Goal: Connect with others: Connect with other users

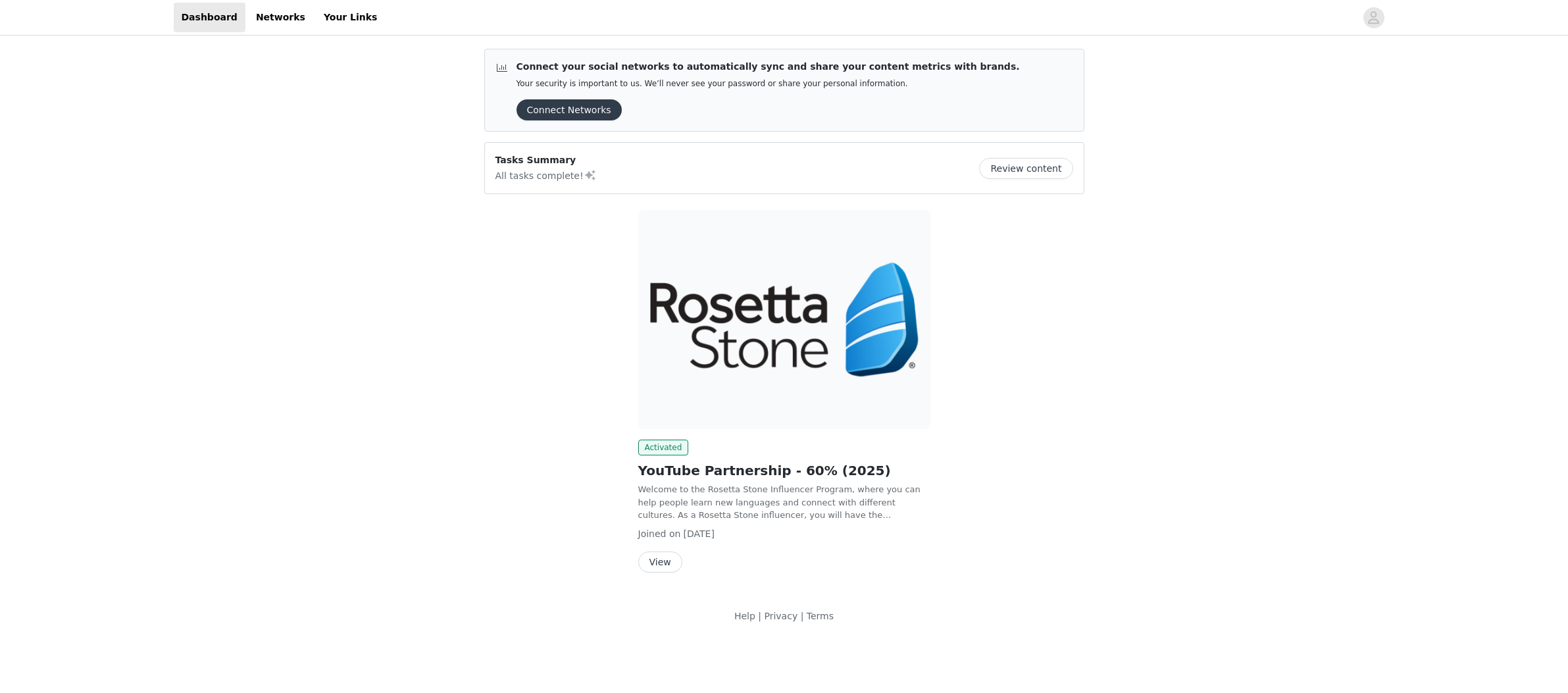
click at [1105, 391] on div "Connect your social networks to automatically sync and share your content metri…" at bounding box center [784, 338] width 1568 height 601
click at [272, 14] on link "Networks" at bounding box center [280, 17] width 65 height 30
click at [770, 159] on div "Tasks Summary All tasks complete! Review content" at bounding box center [784, 168] width 578 height 30
click at [1370, 16] on icon "avatar" at bounding box center [1373, 17] width 13 height 21
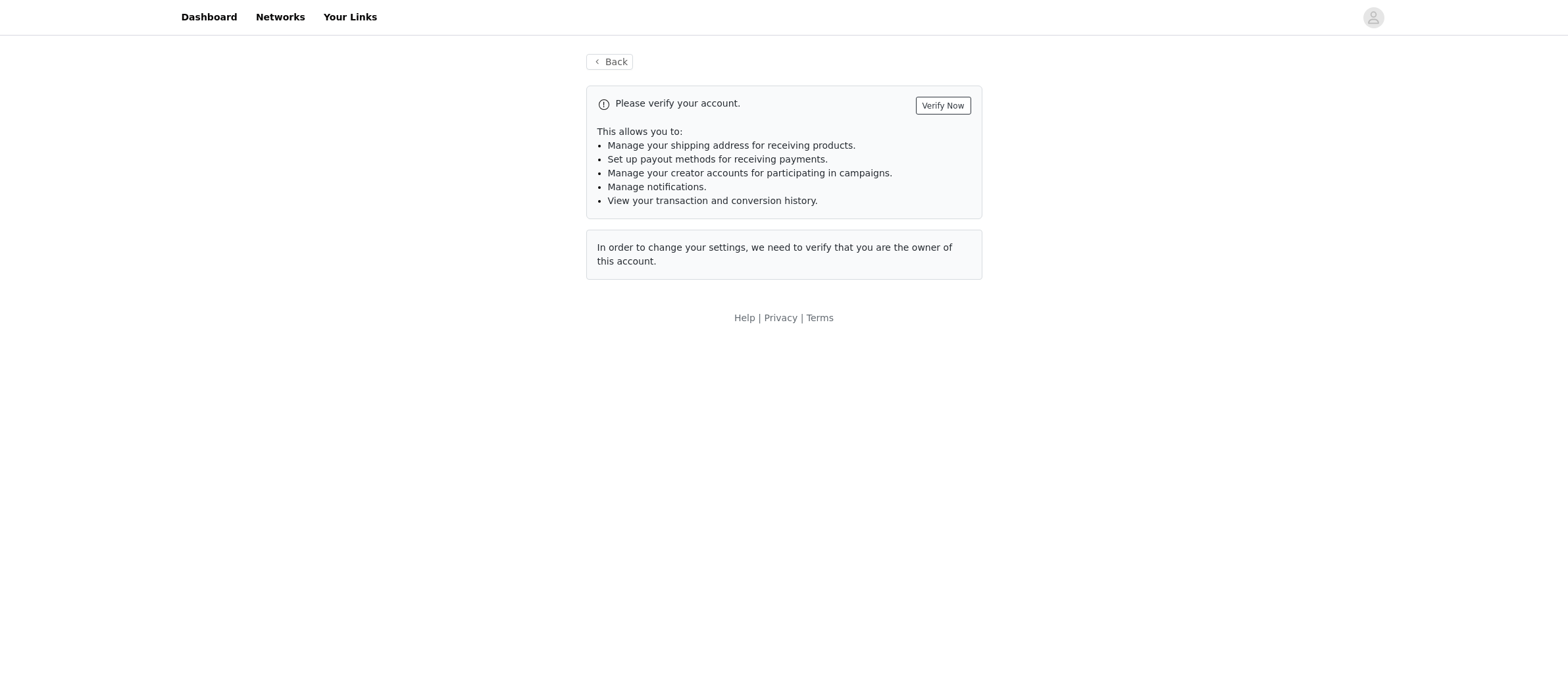
click at [952, 105] on button "Verify Now" at bounding box center [943, 106] width 56 height 18
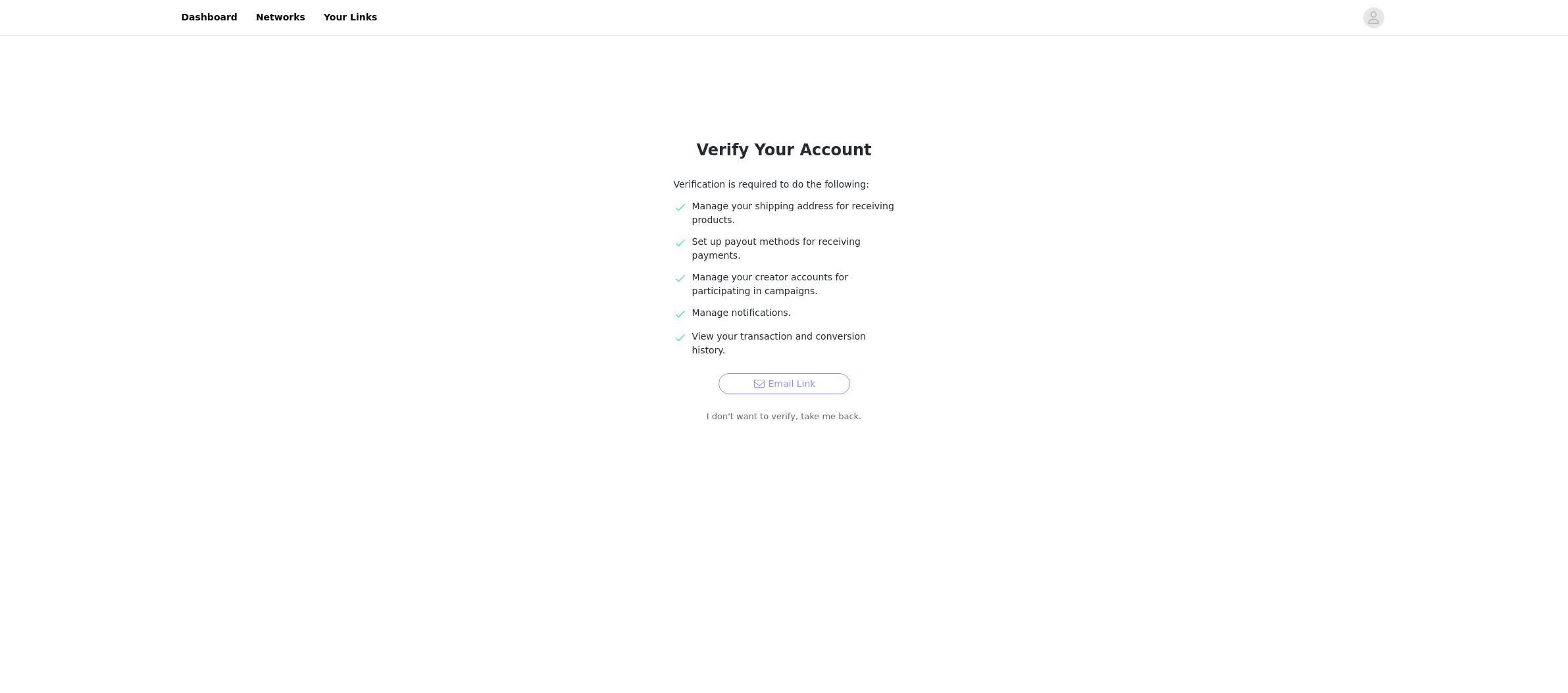
click at [764, 373] on button "Email Link" at bounding box center [784, 383] width 132 height 21
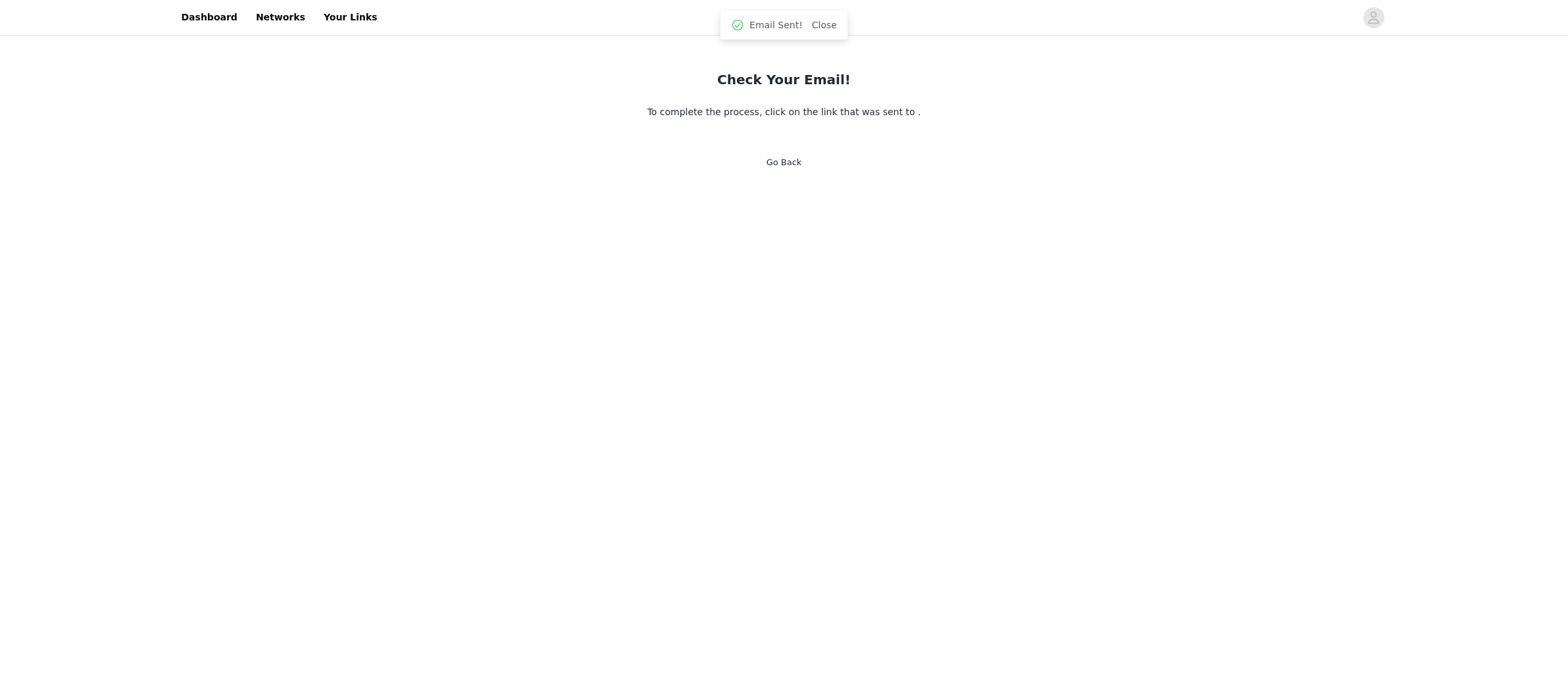
click at [785, 265] on body "Dashboard Networks Your Links Check Your Email! To complete the process, click …" at bounding box center [784, 346] width 1568 height 693
click at [785, 161] on link "Go Back" at bounding box center [784, 162] width 35 height 10
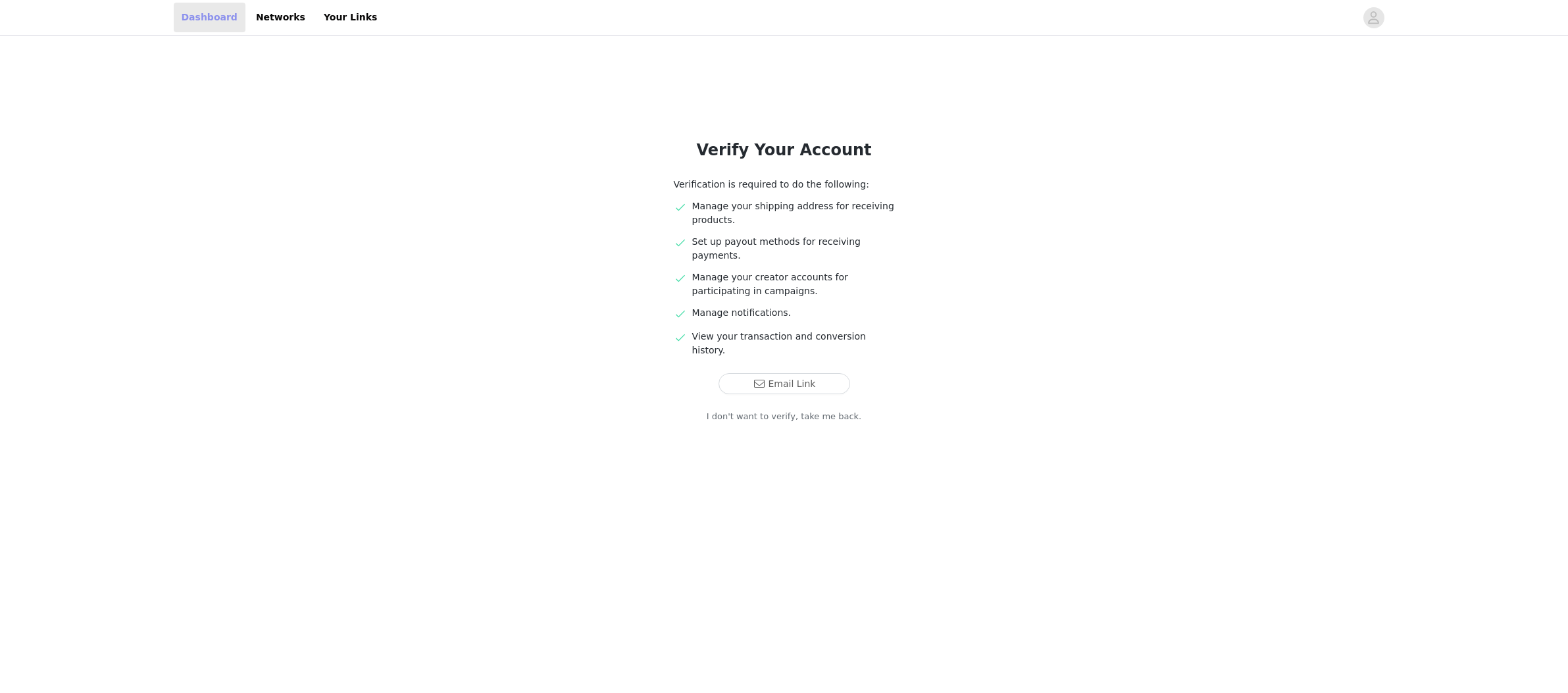
click at [216, 16] on link "Dashboard" at bounding box center [210, 17] width 72 height 30
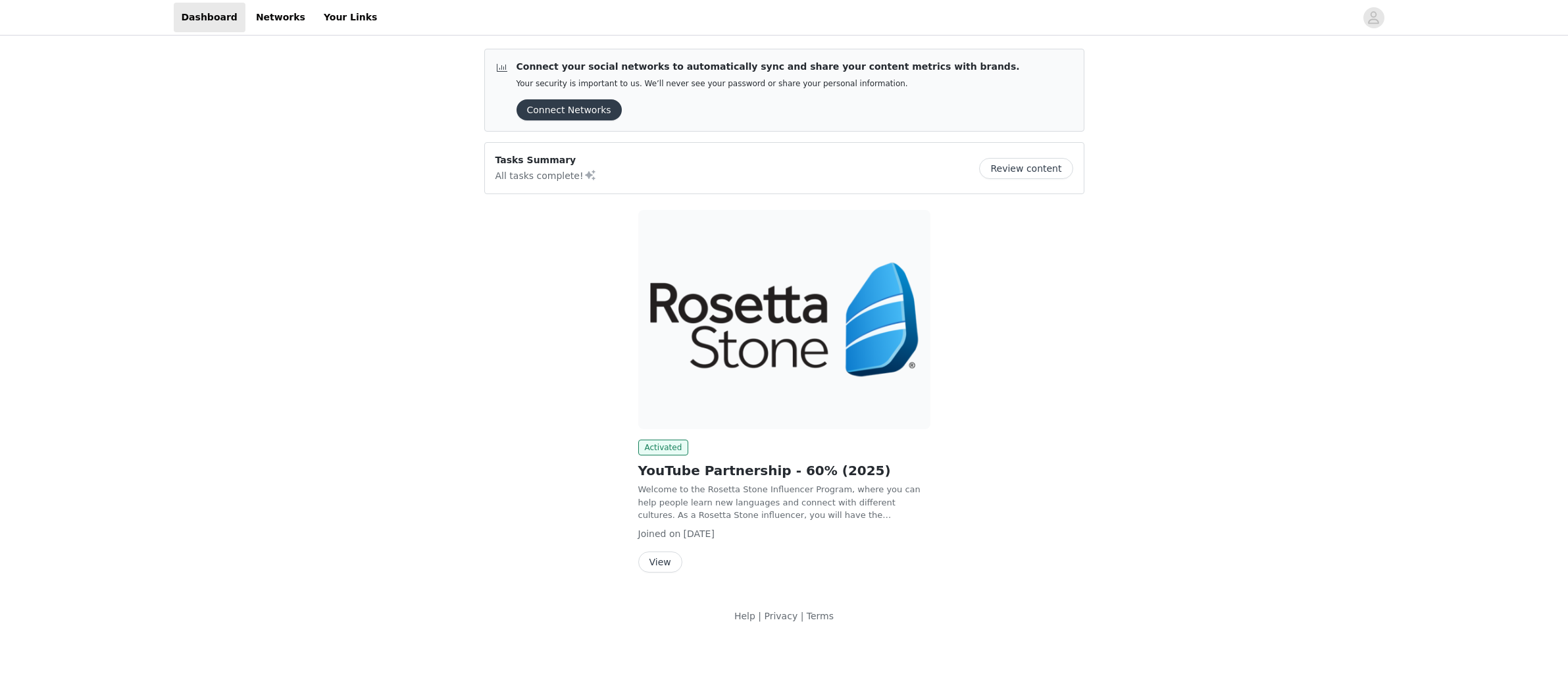
click at [670, 551] on button "View" at bounding box center [660, 561] width 44 height 21
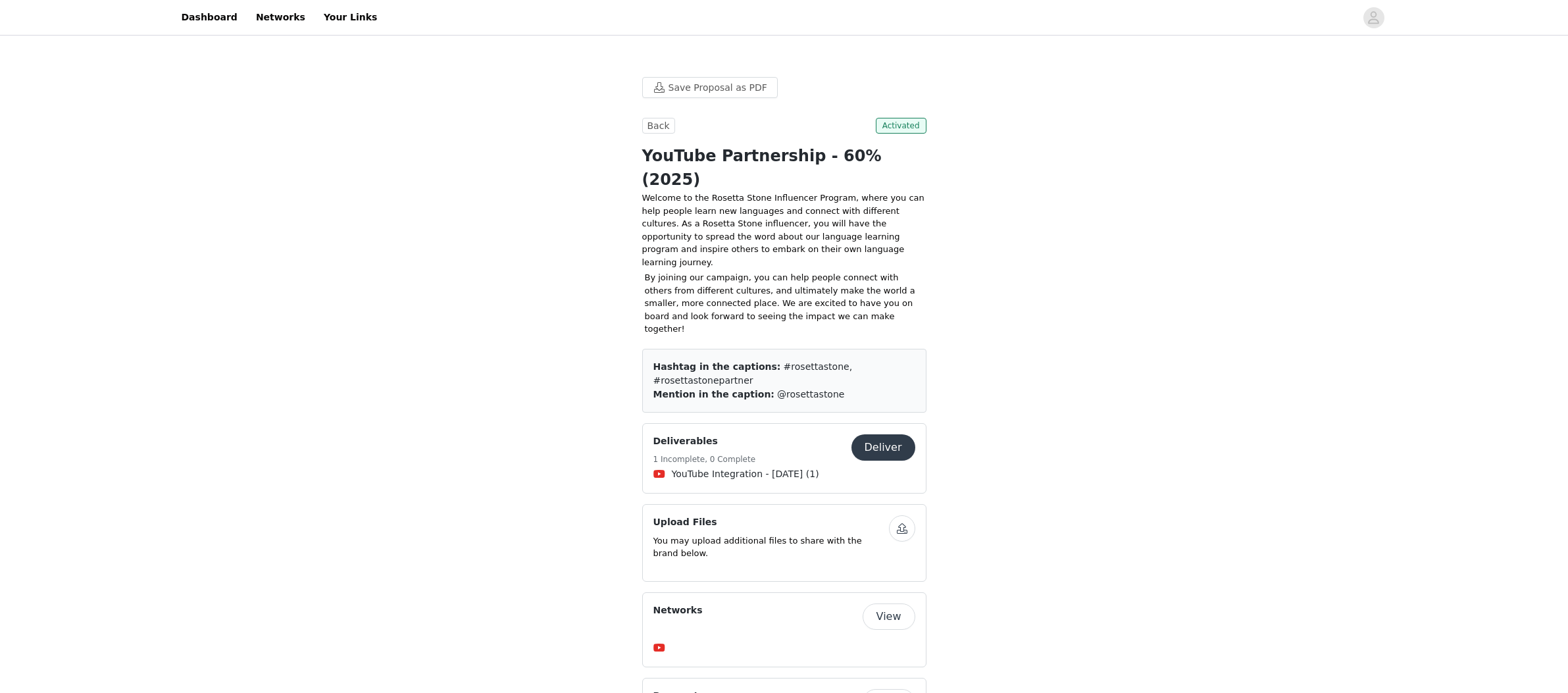
scroll to position [223, 0]
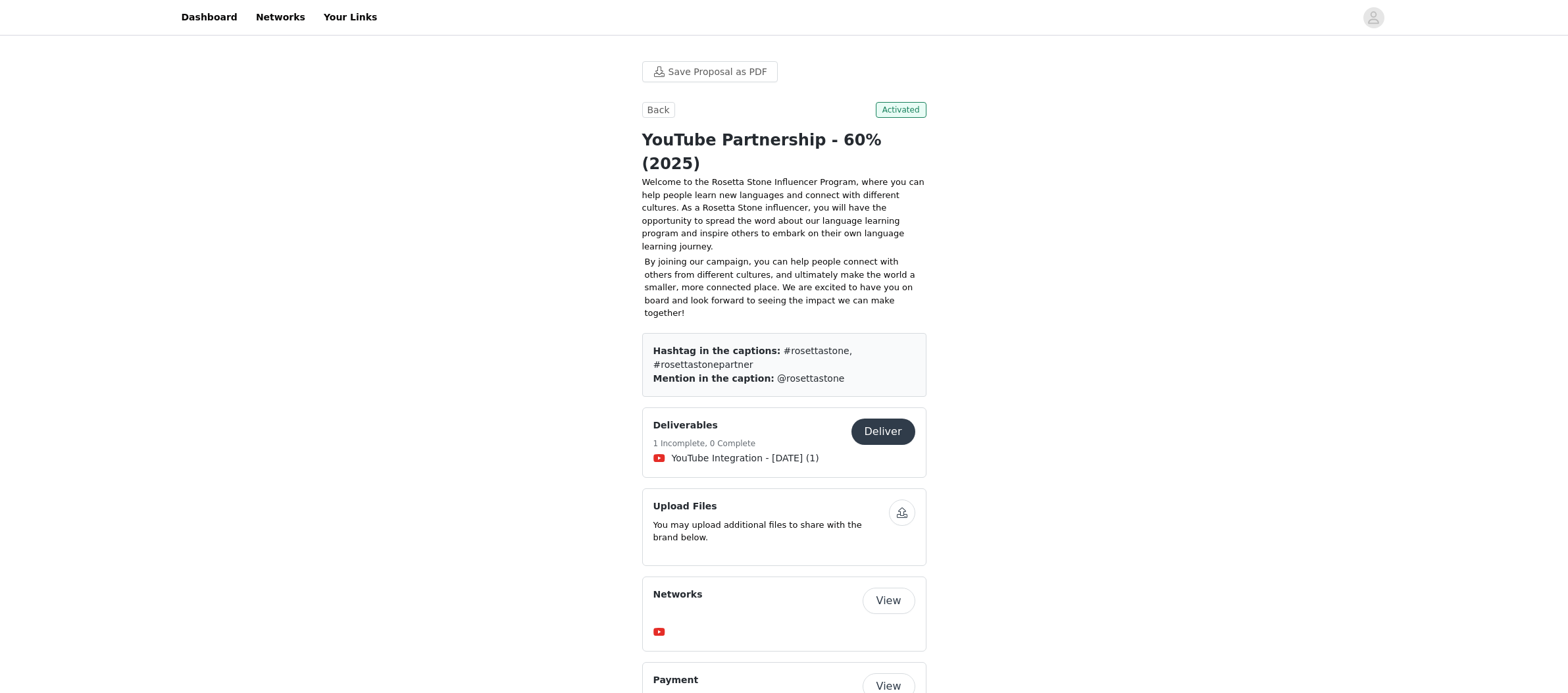
click at [742, 518] on p "You may upload additional files to share with the brand below." at bounding box center [771, 531] width 236 height 26
click at [773, 518] on p "You may upload additional files to share with the brand below." at bounding box center [771, 531] width 236 height 26
click at [1366, 15] on span "button" at bounding box center [1373, 17] width 21 height 21
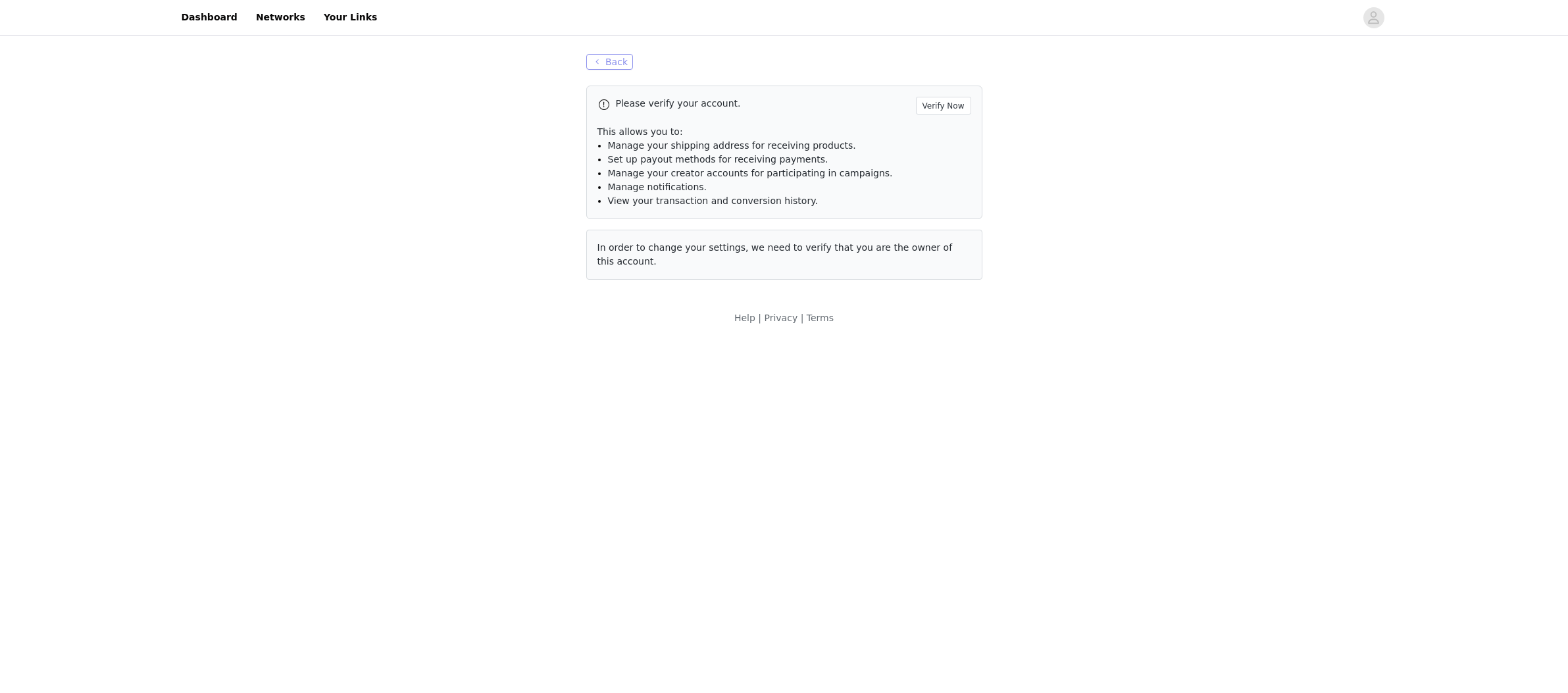
click at [611, 67] on button "Back" at bounding box center [610, 62] width 48 height 16
click at [267, 19] on link "Networks" at bounding box center [280, 17] width 65 height 30
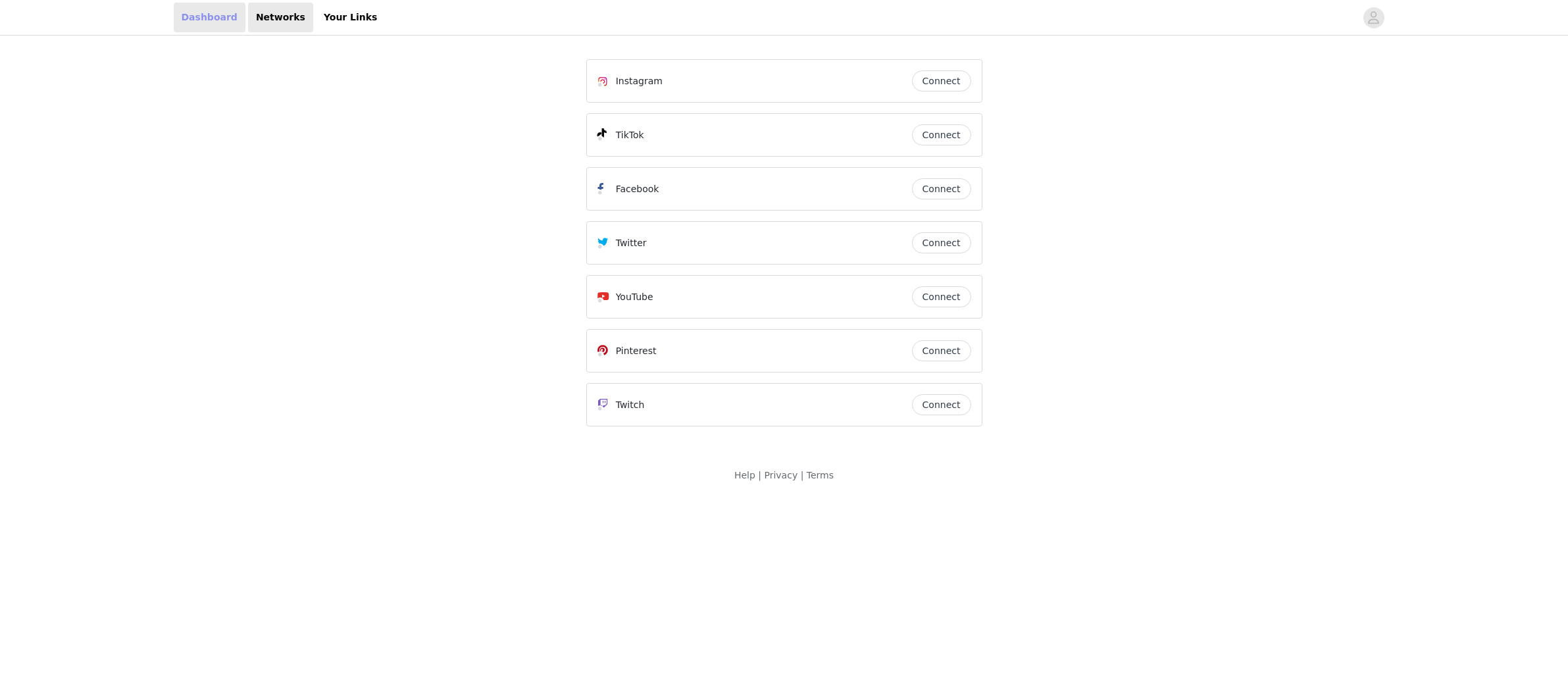
click at [205, 18] on link "Dashboard" at bounding box center [210, 17] width 72 height 30
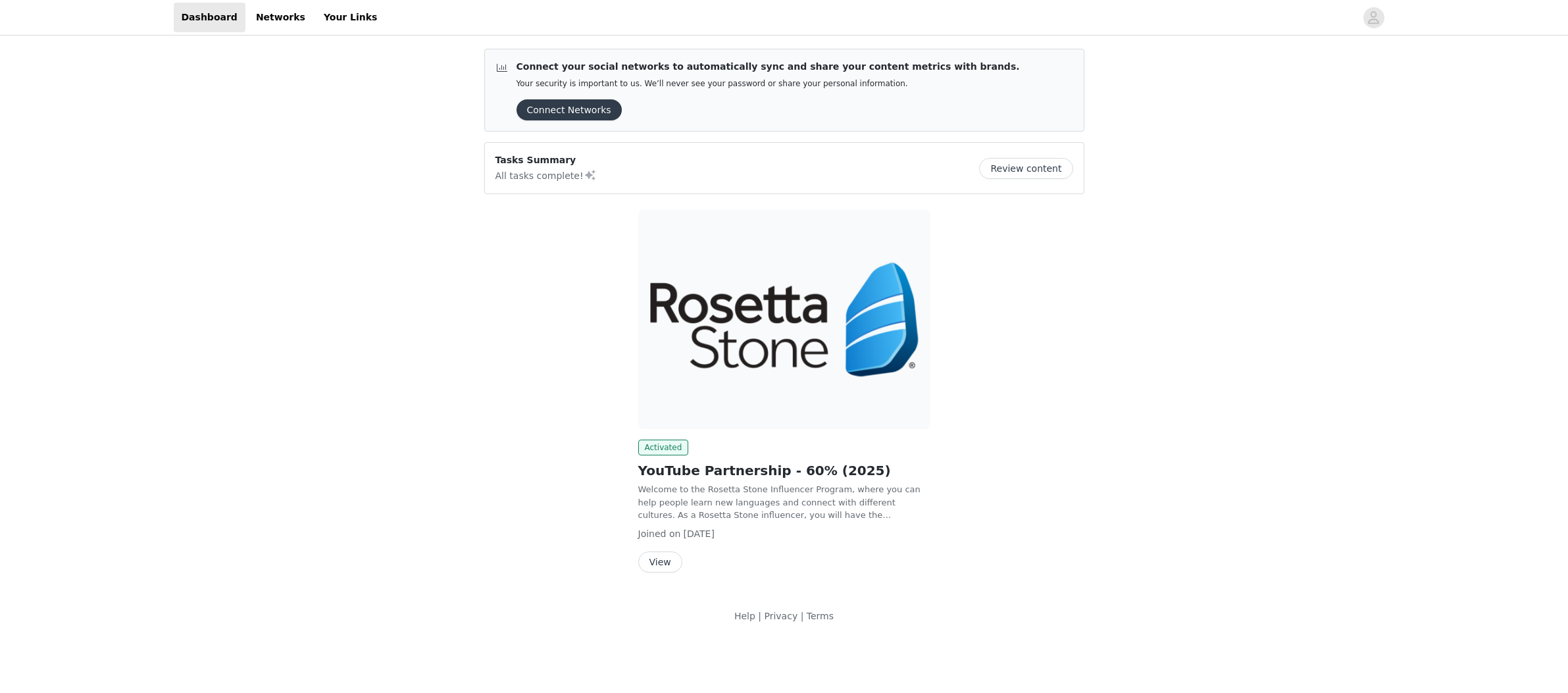
click at [1028, 171] on button "Review content" at bounding box center [1025, 168] width 93 height 21
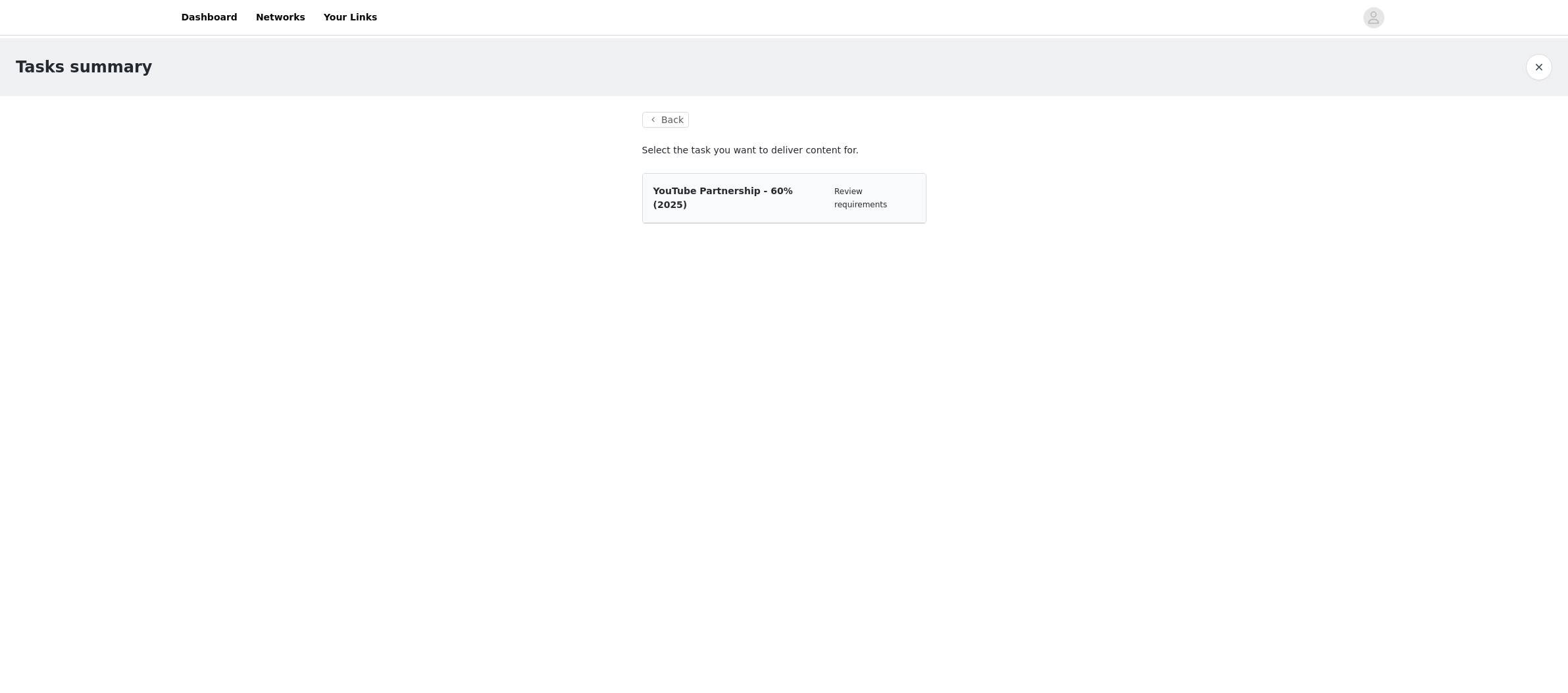
click at [880, 197] on div "Review requirements" at bounding box center [874, 197] width 81 height 26
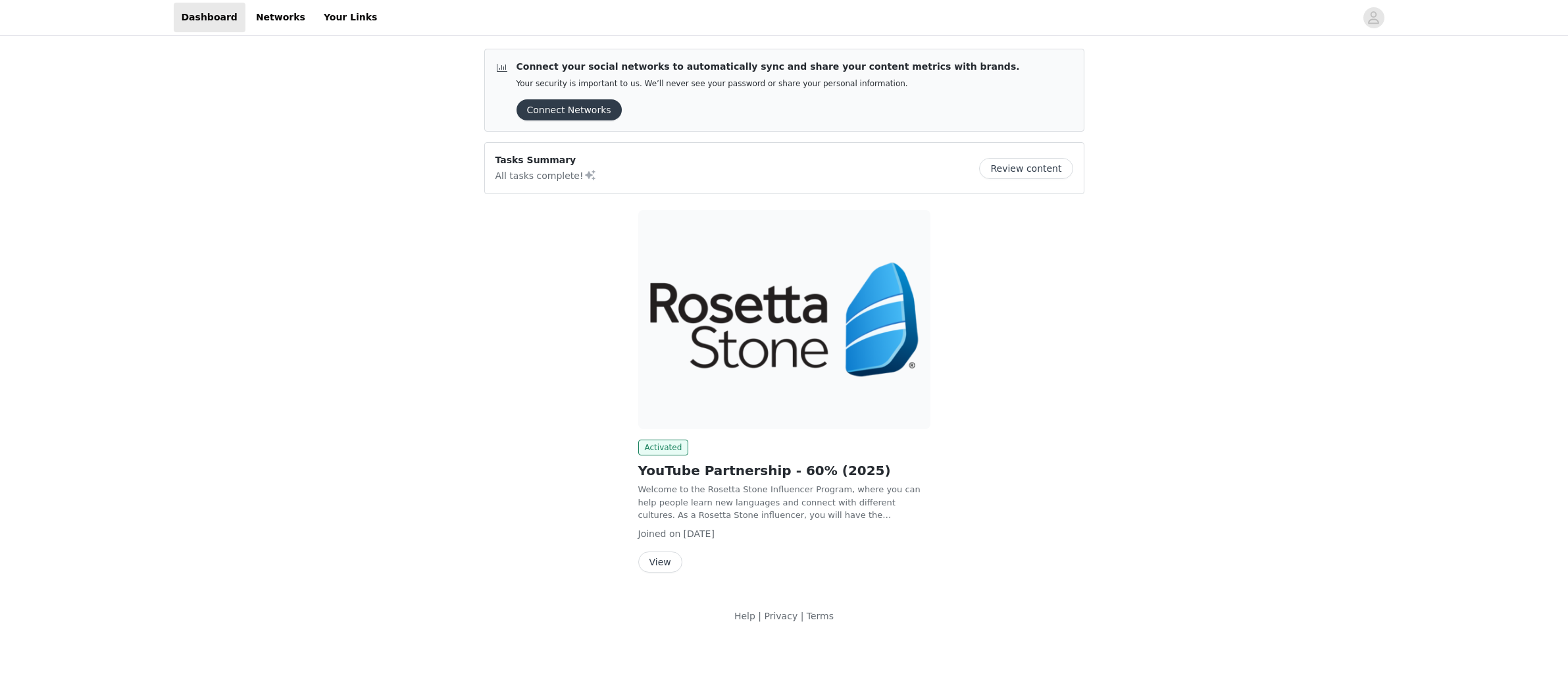
click at [582, 111] on button "Connect Networks" at bounding box center [569, 110] width 105 height 21
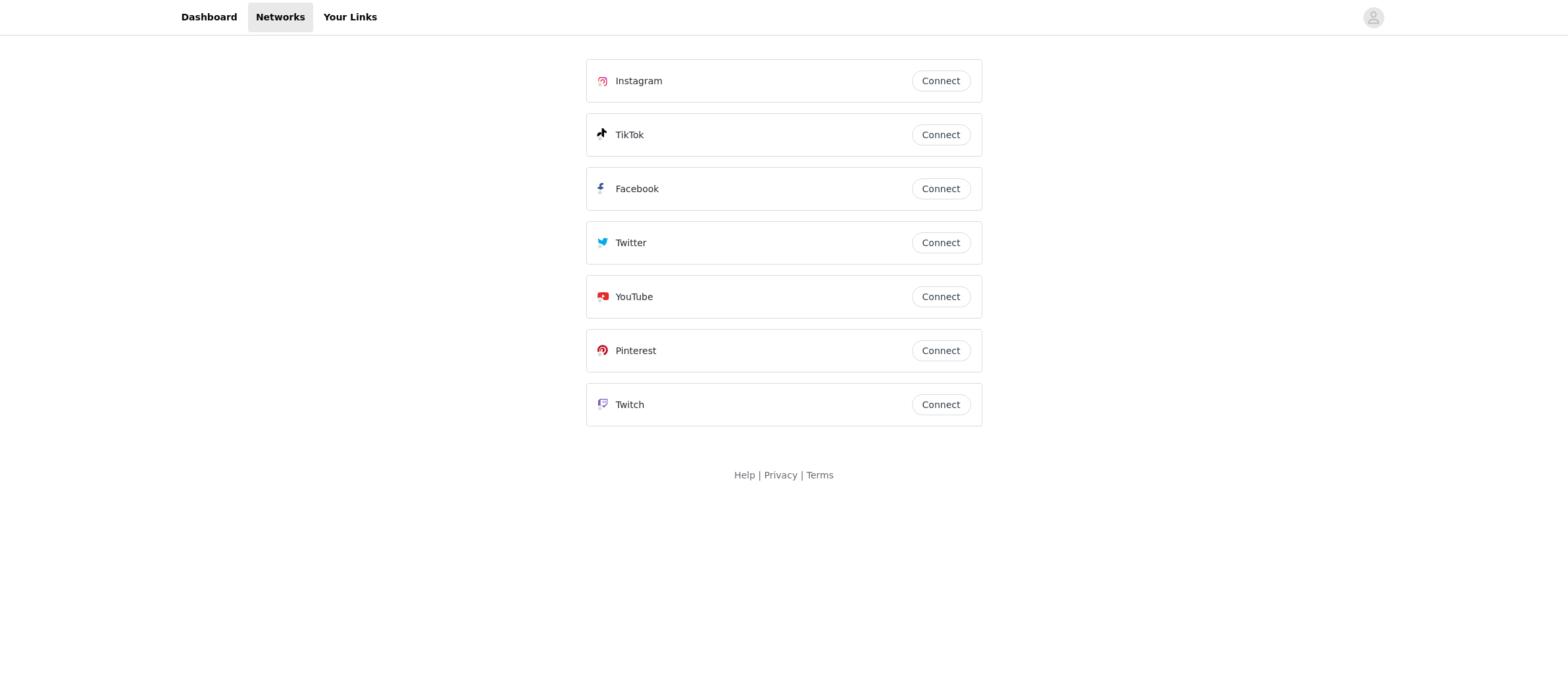
click at [943, 299] on button "Connect" at bounding box center [942, 297] width 59 height 21
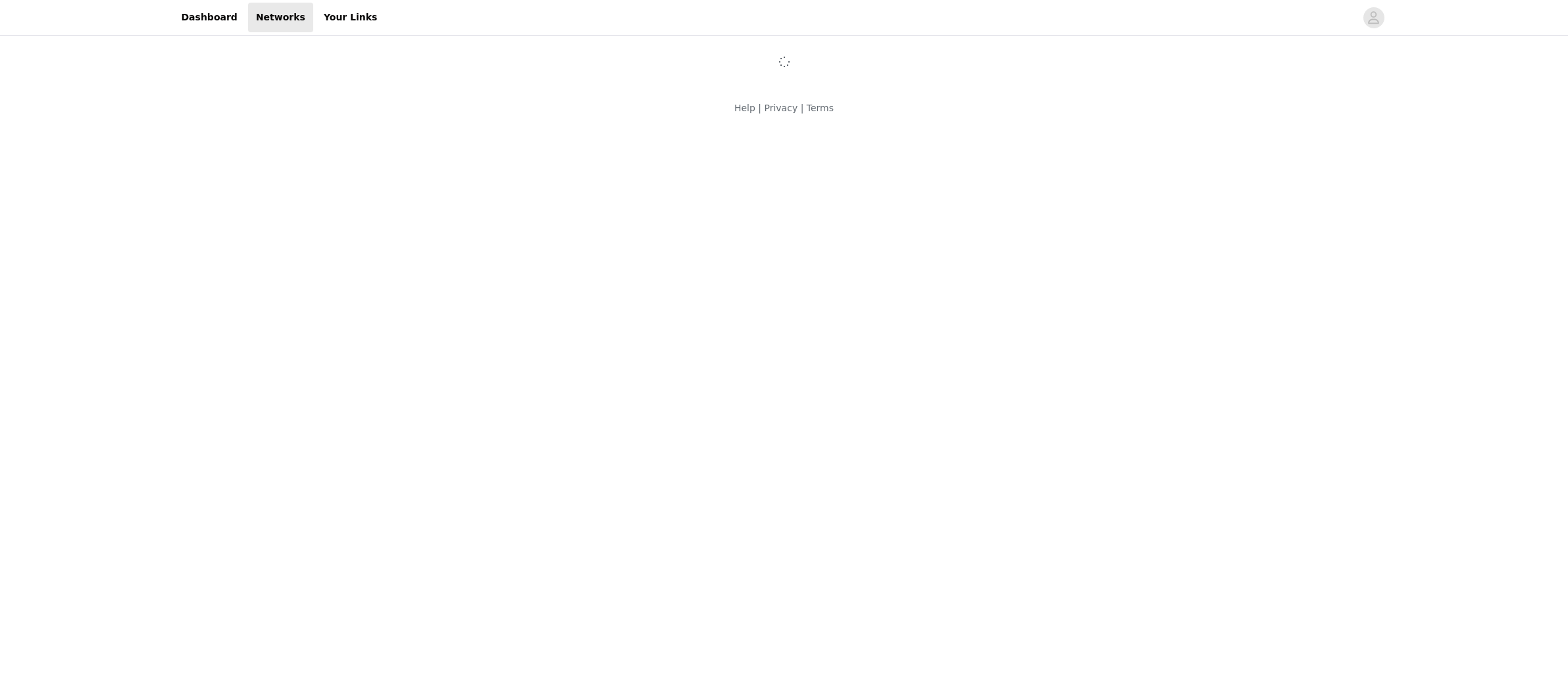
click at [420, 199] on body "Dashboard Networks Your Links Help | Privacy | Terms" at bounding box center [784, 346] width 1568 height 693
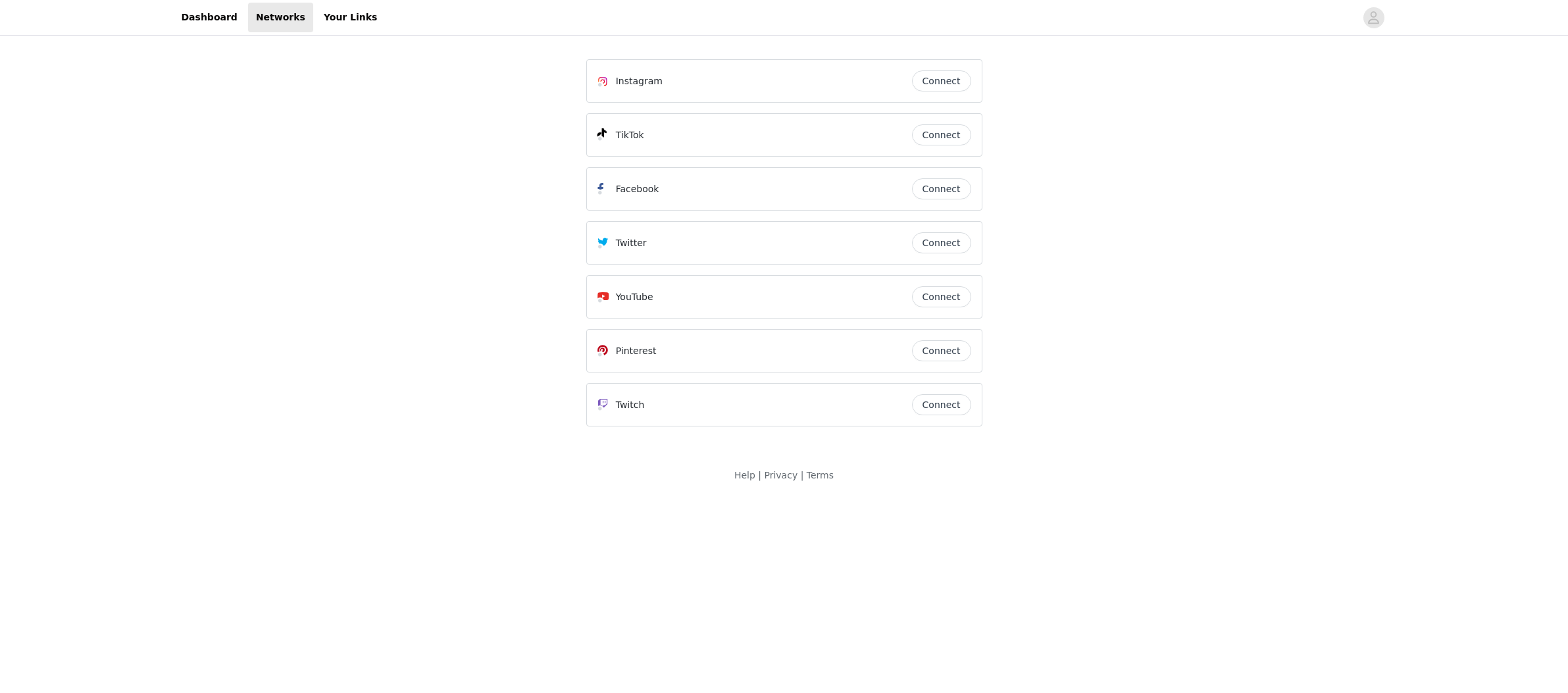
click at [933, 300] on button "Connect" at bounding box center [942, 297] width 59 height 21
